Goal: Check status

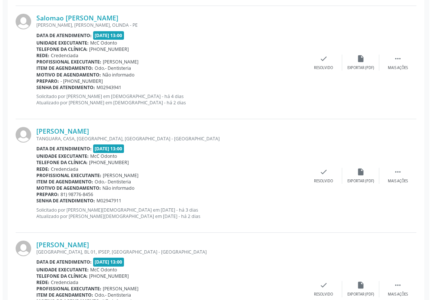
scroll to position [1013, 0]
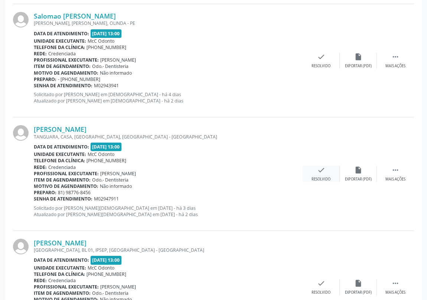
click at [317, 169] on icon "check" at bounding box center [321, 170] width 8 height 8
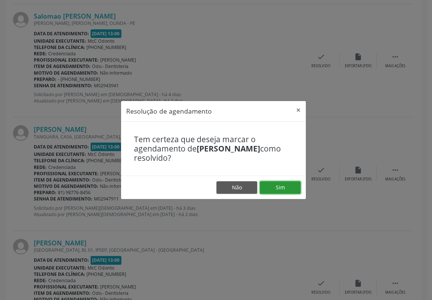
click at [276, 190] on button "Sim" at bounding box center [280, 187] width 41 height 13
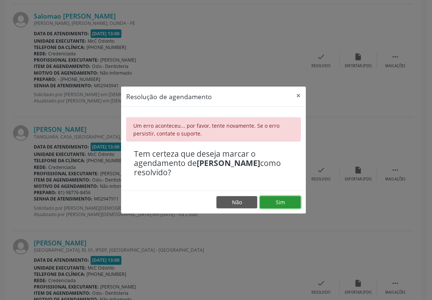
click at [286, 199] on button "Sim" at bounding box center [280, 202] width 41 height 13
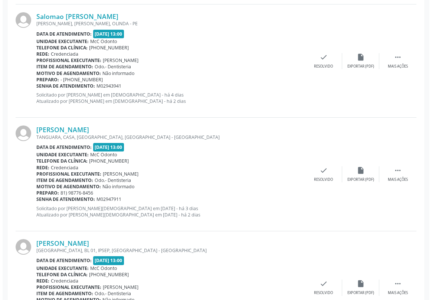
scroll to position [1013, 0]
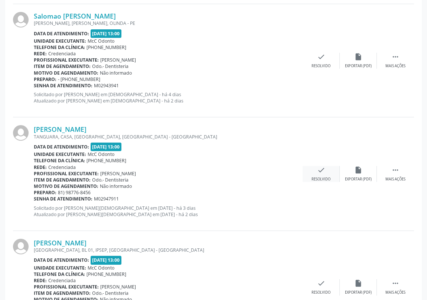
click at [323, 171] on icon "check" at bounding box center [321, 170] width 8 height 8
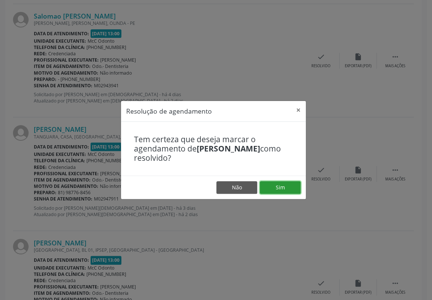
click at [289, 186] on button "Sim" at bounding box center [280, 187] width 41 height 13
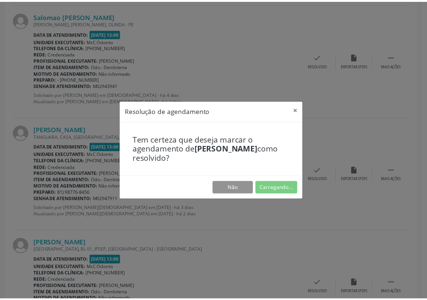
scroll to position [0, 0]
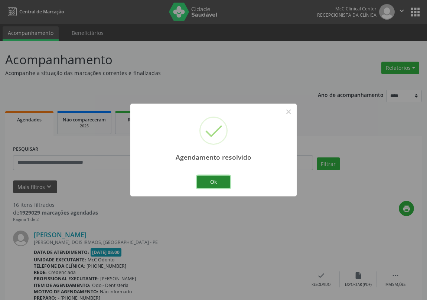
click at [213, 179] on button "Ok" at bounding box center [213, 182] width 33 height 13
